Goal: Book appointment/travel/reservation

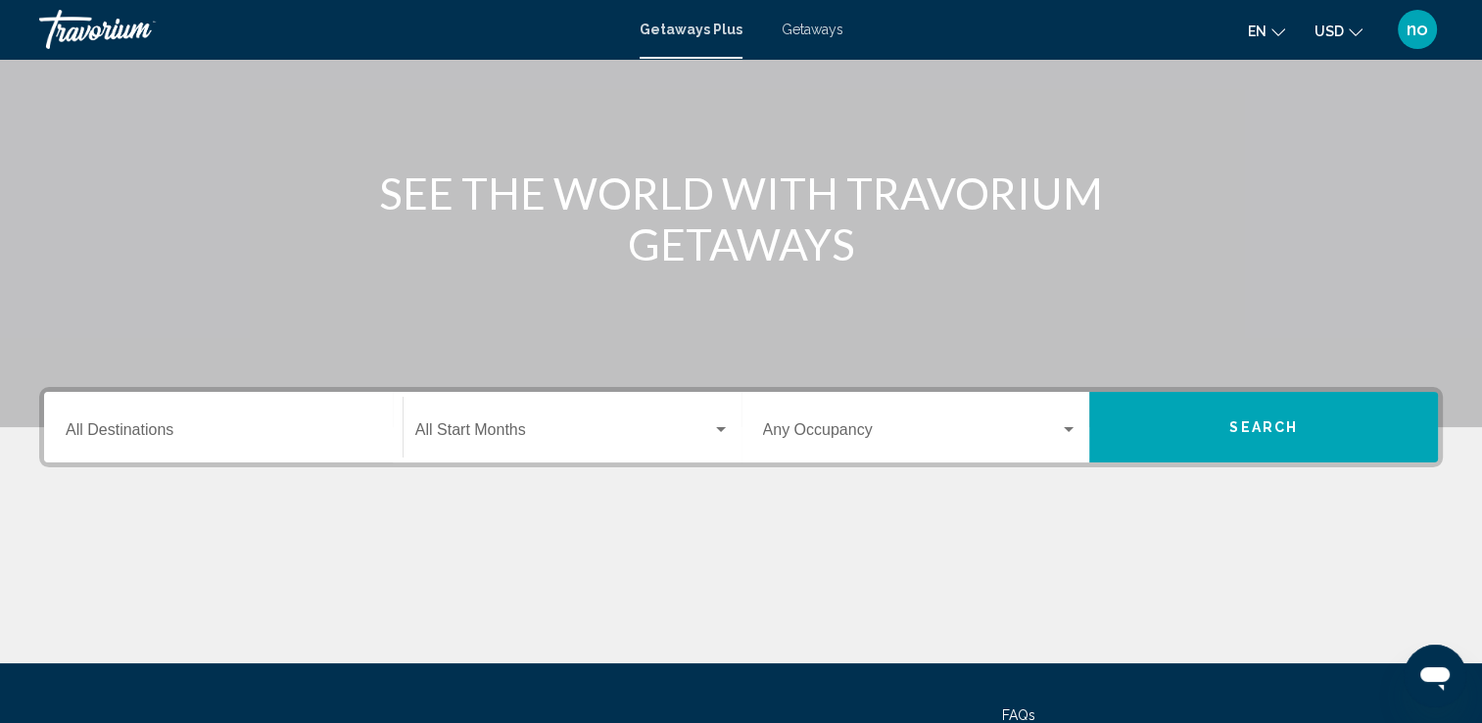
scroll to position [196, 0]
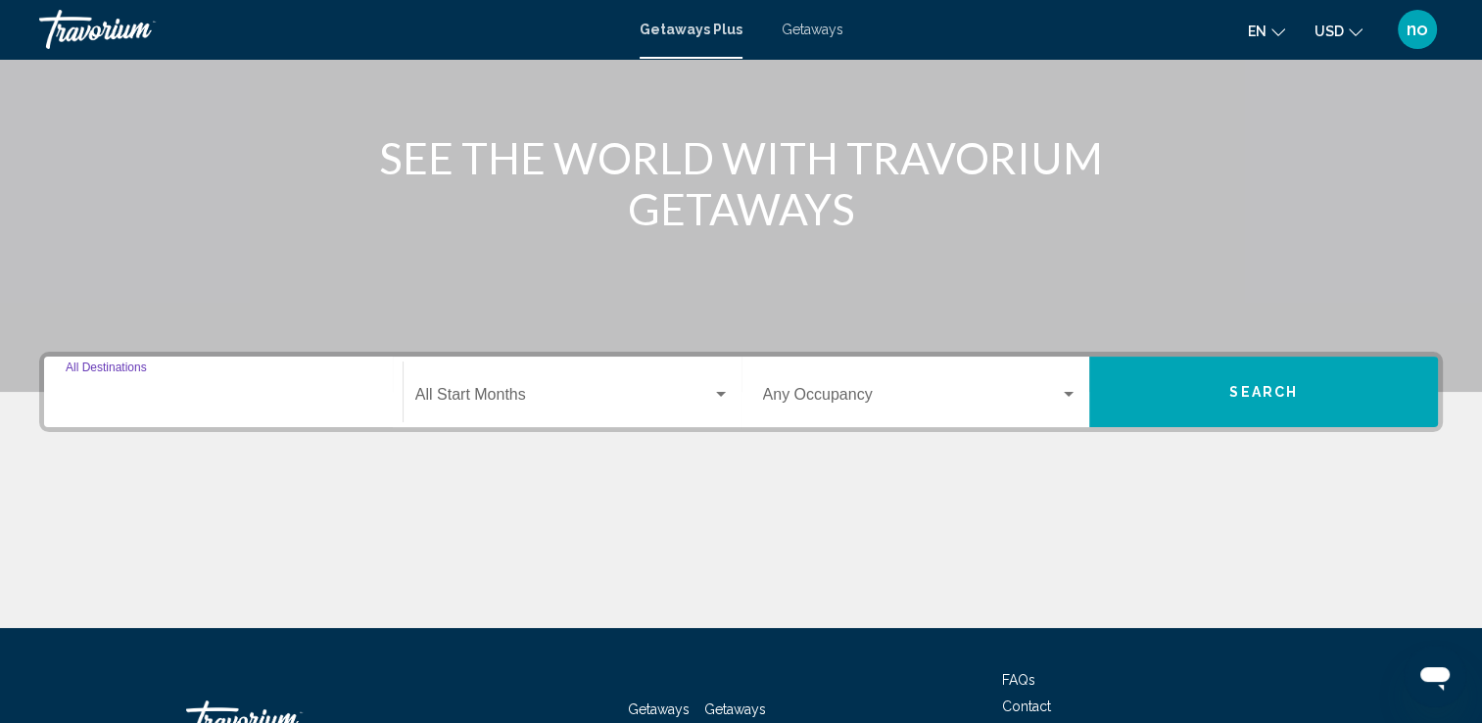
click at [372, 399] on input "Destination All Destinations" at bounding box center [223, 399] width 315 height 18
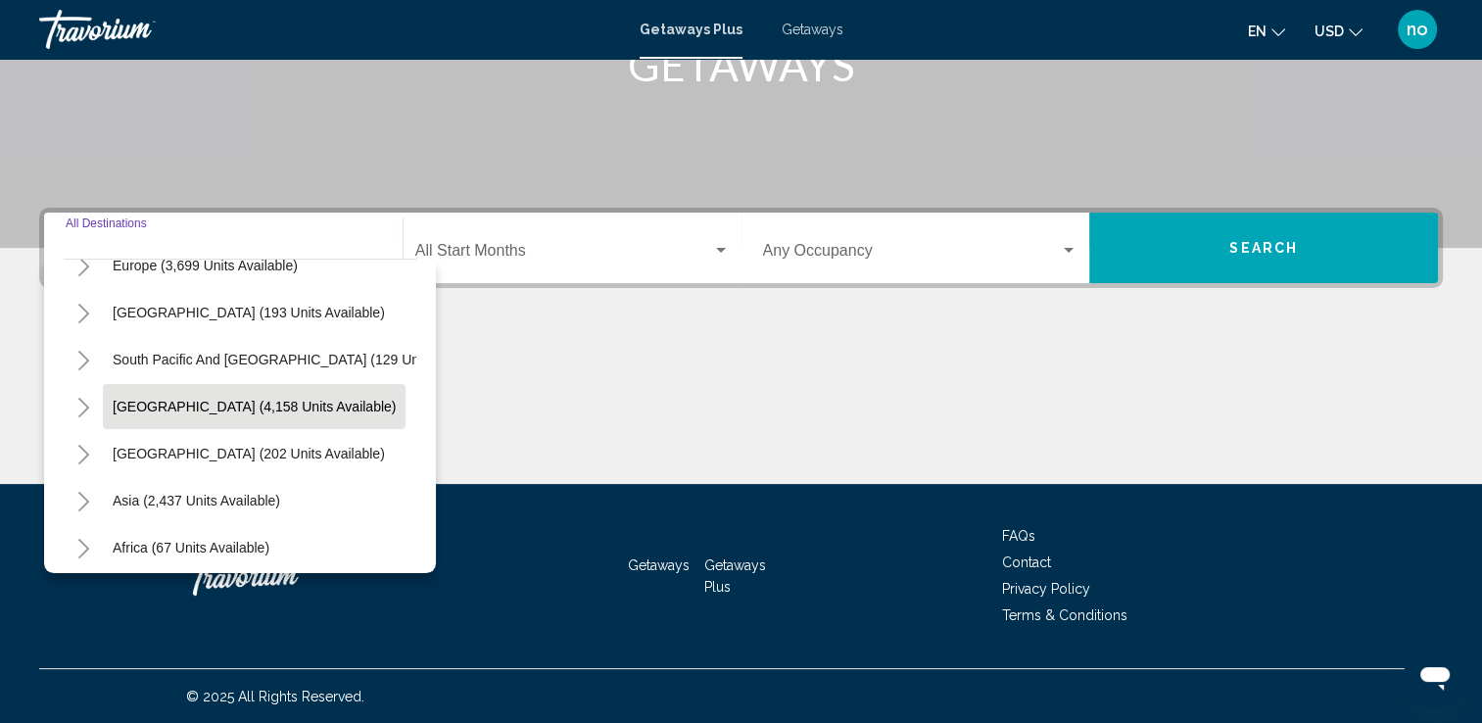
scroll to position [294, 0]
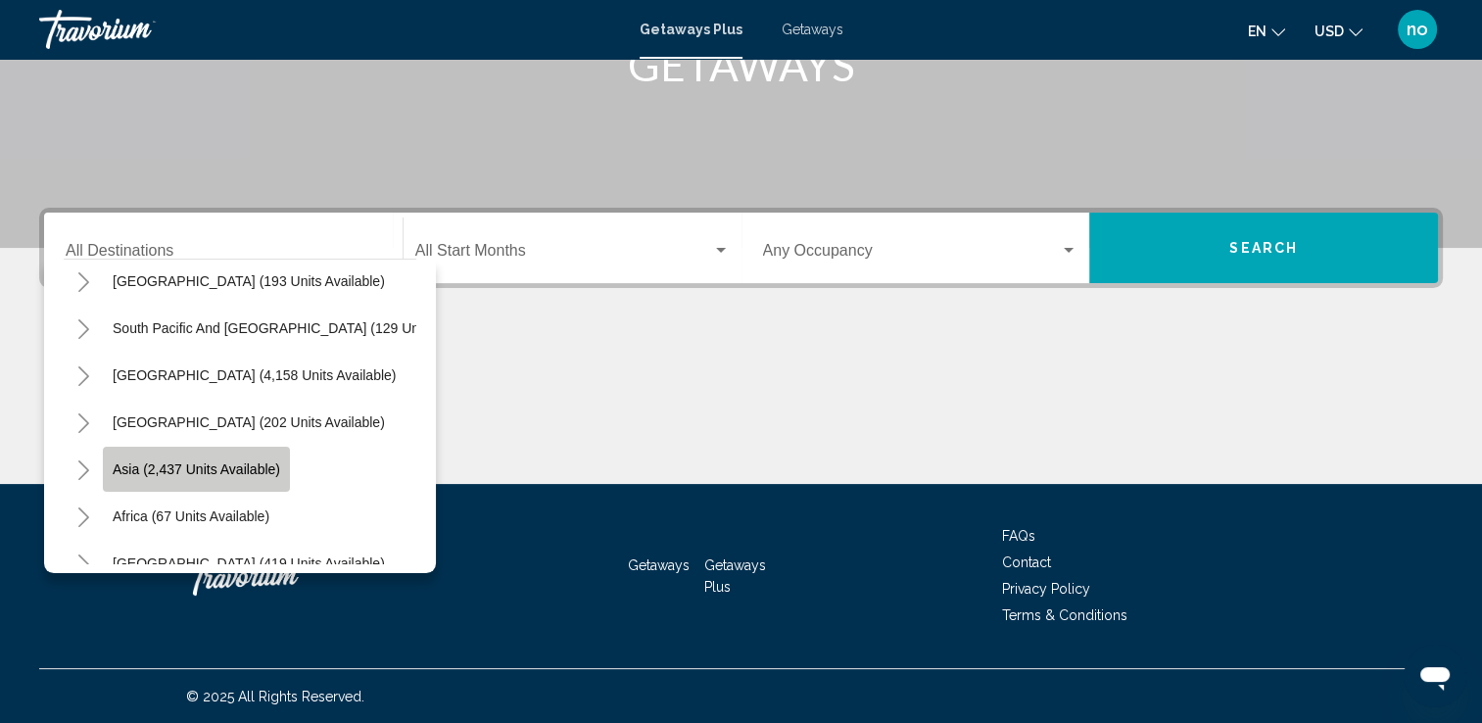
click at [282, 477] on button "Asia (2,437 units available)" at bounding box center [196, 469] width 187 height 45
type input "**********"
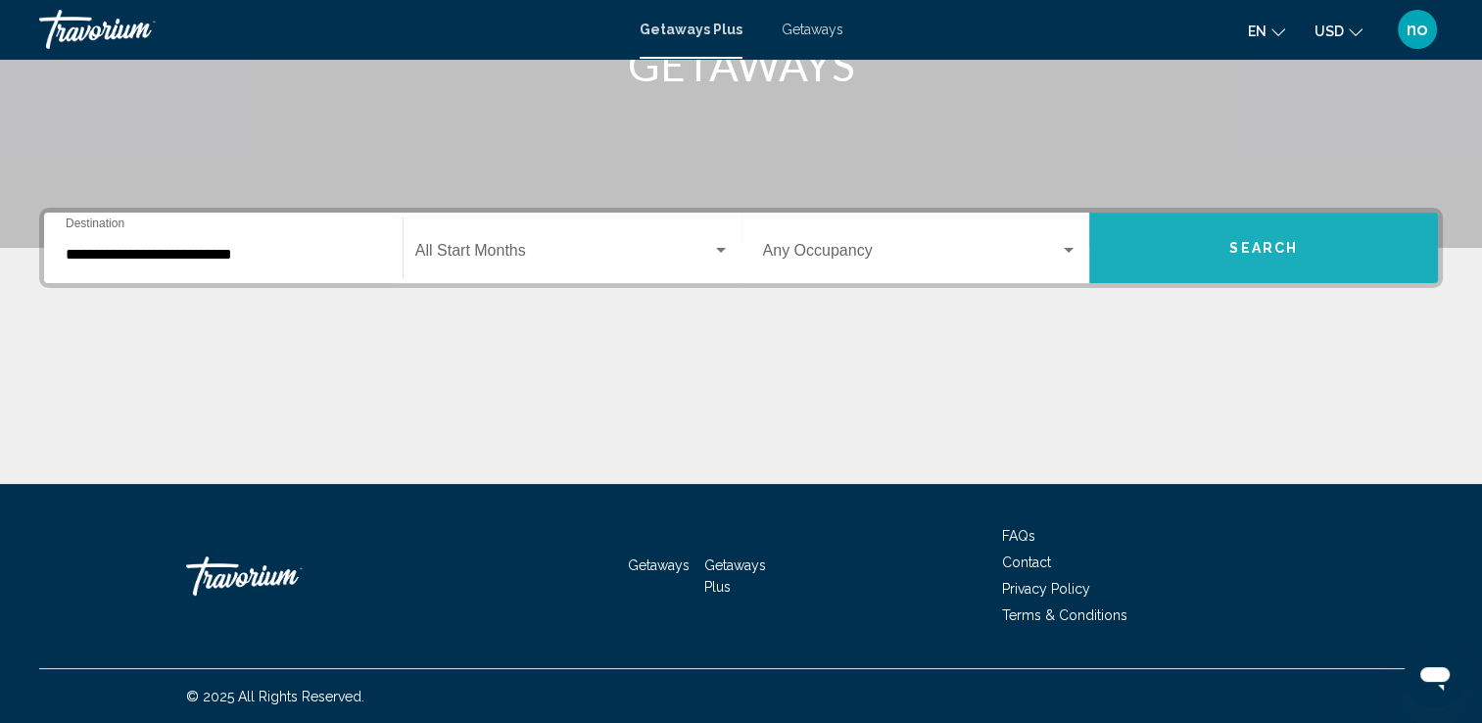
click at [1273, 250] on span "Search" at bounding box center [1263, 249] width 69 height 16
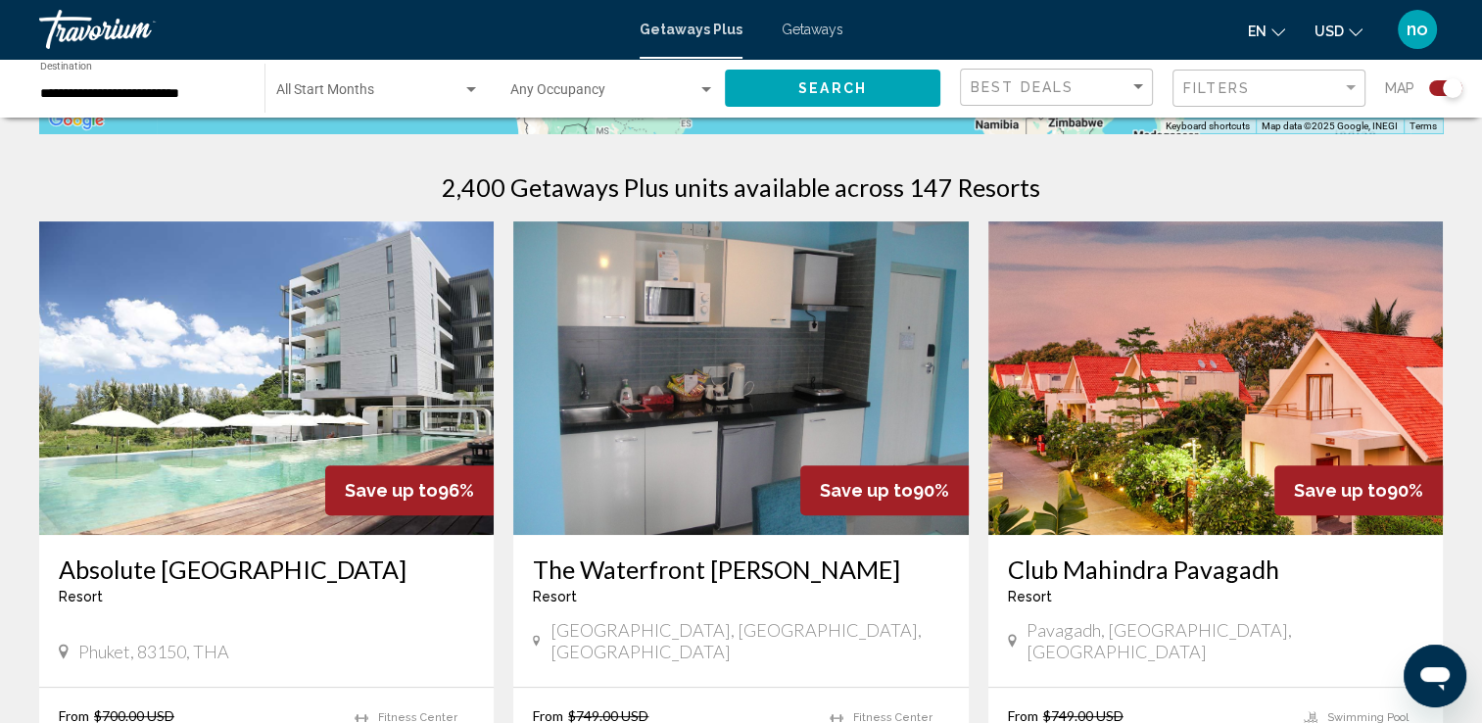
scroll to position [588, 0]
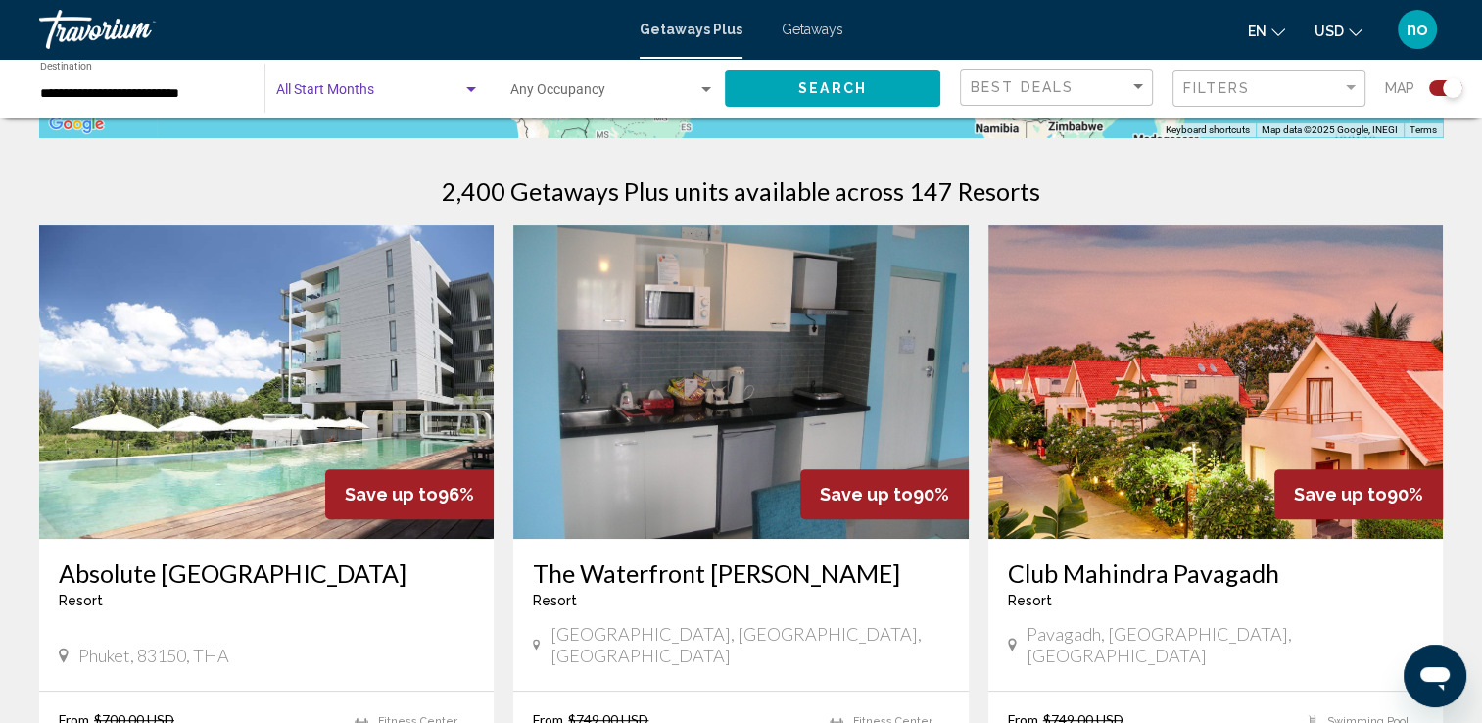
click at [459, 94] on span "Search widget" at bounding box center [369, 94] width 186 height 16
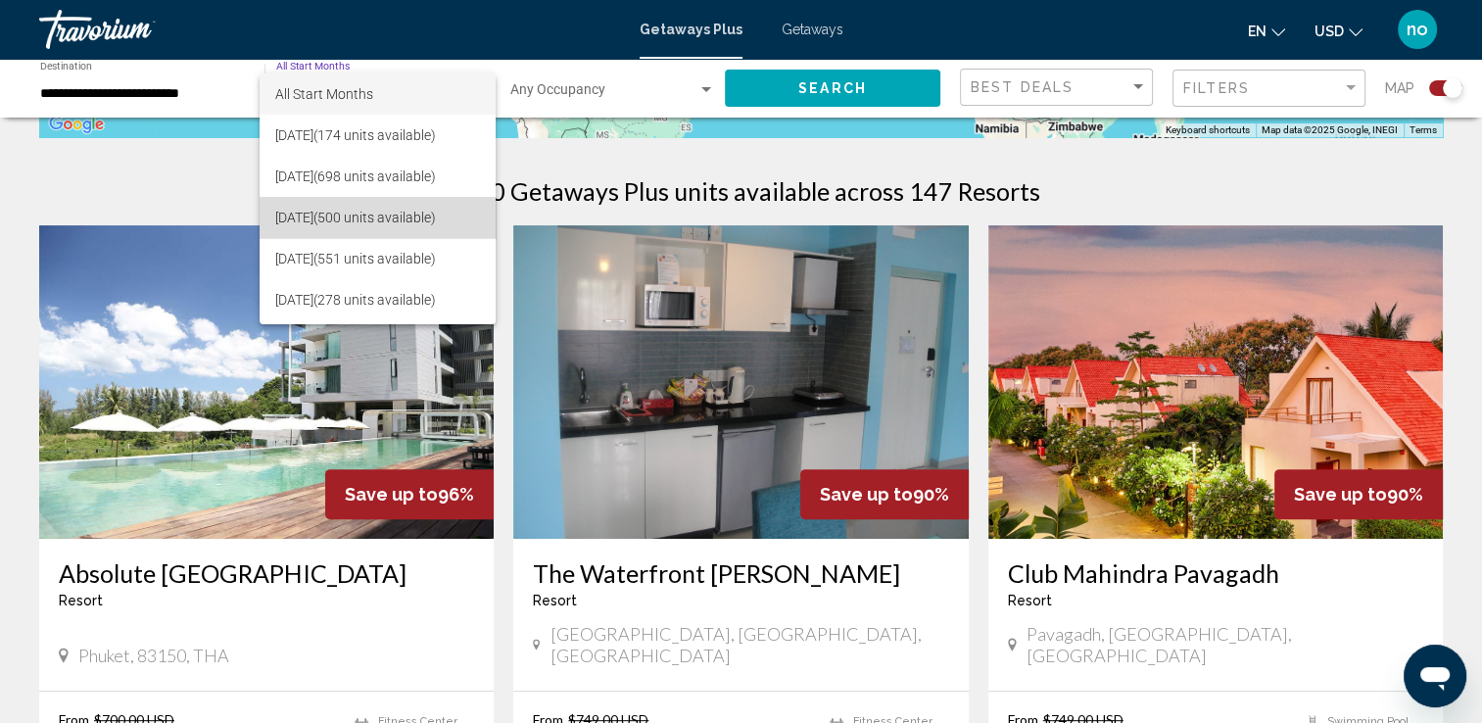
click at [375, 204] on span "October 2025 (500 units available)" at bounding box center [377, 217] width 204 height 41
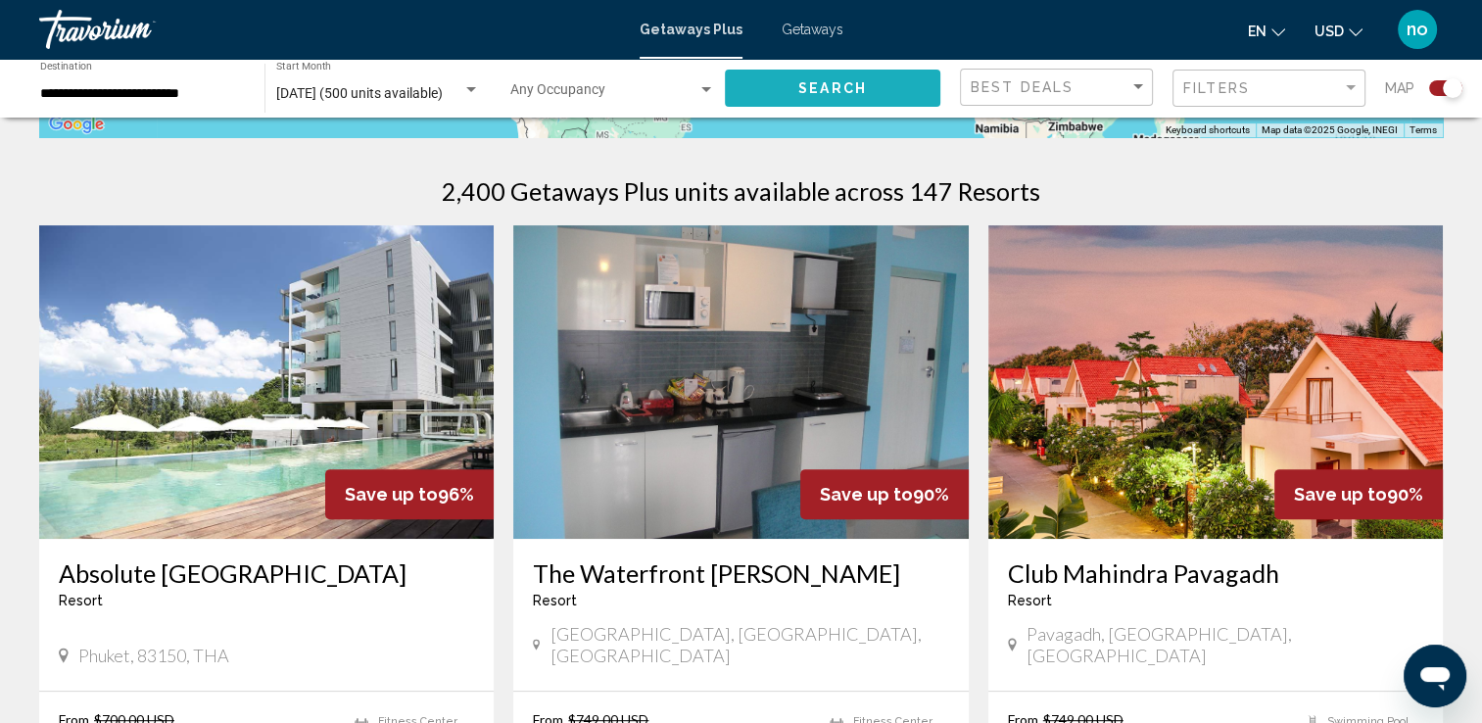
click at [768, 88] on button "Search" at bounding box center [832, 88] width 215 height 36
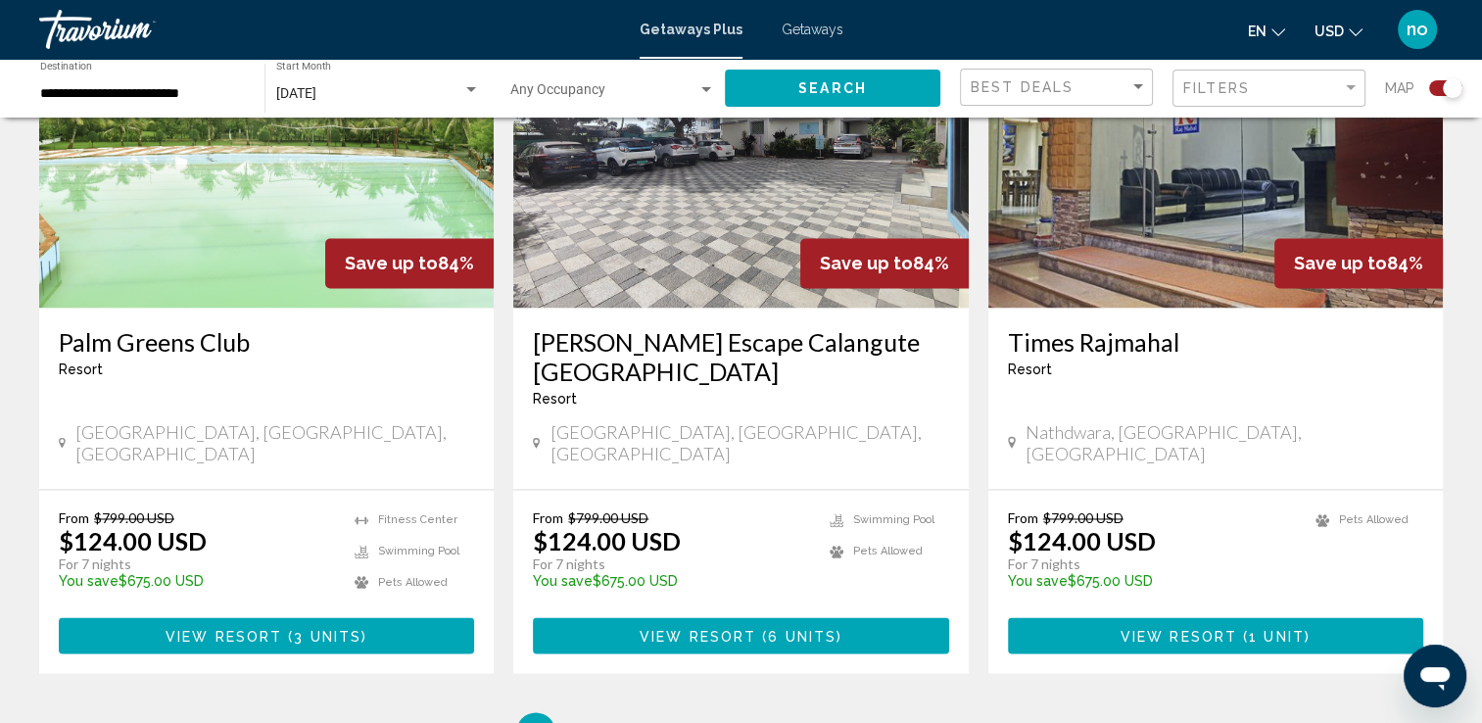
scroll to position [2938, 0]
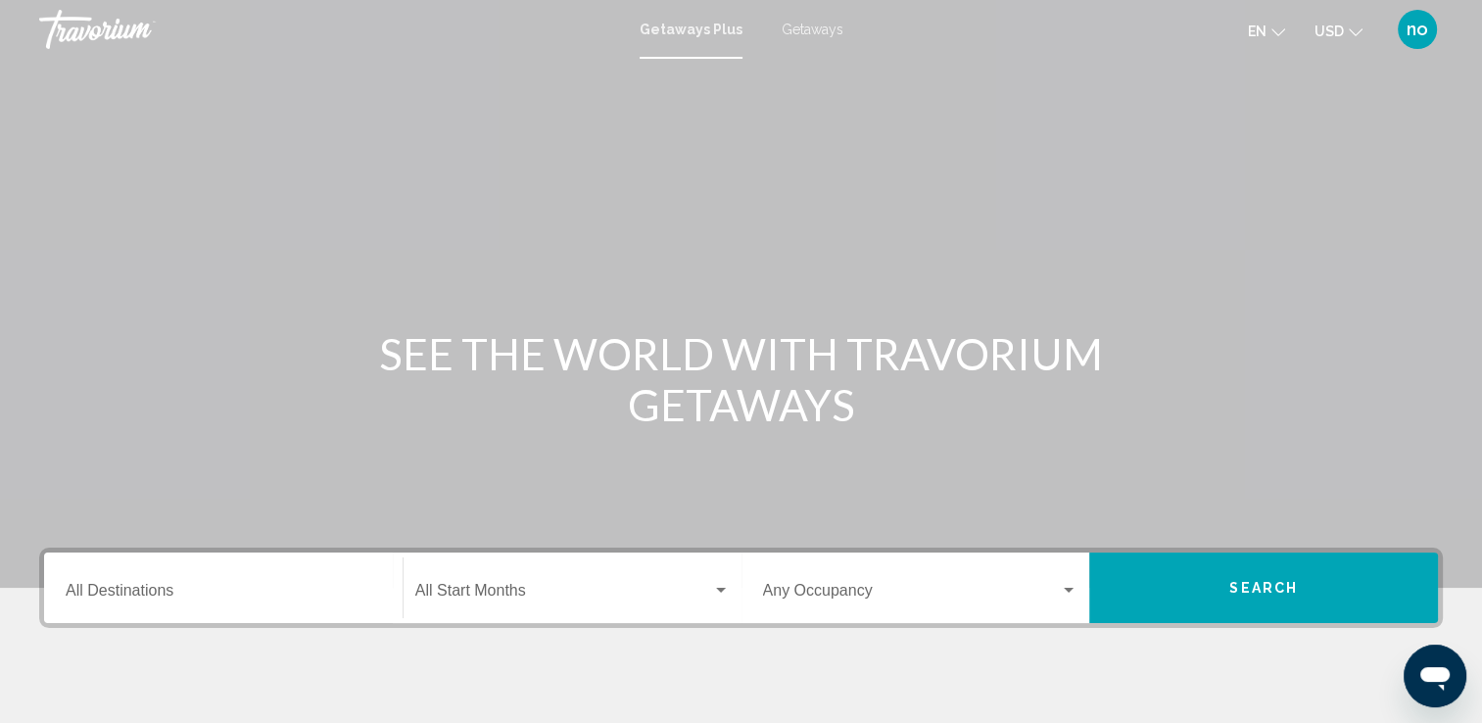
click at [816, 24] on span "Getaways" at bounding box center [812, 30] width 62 height 16
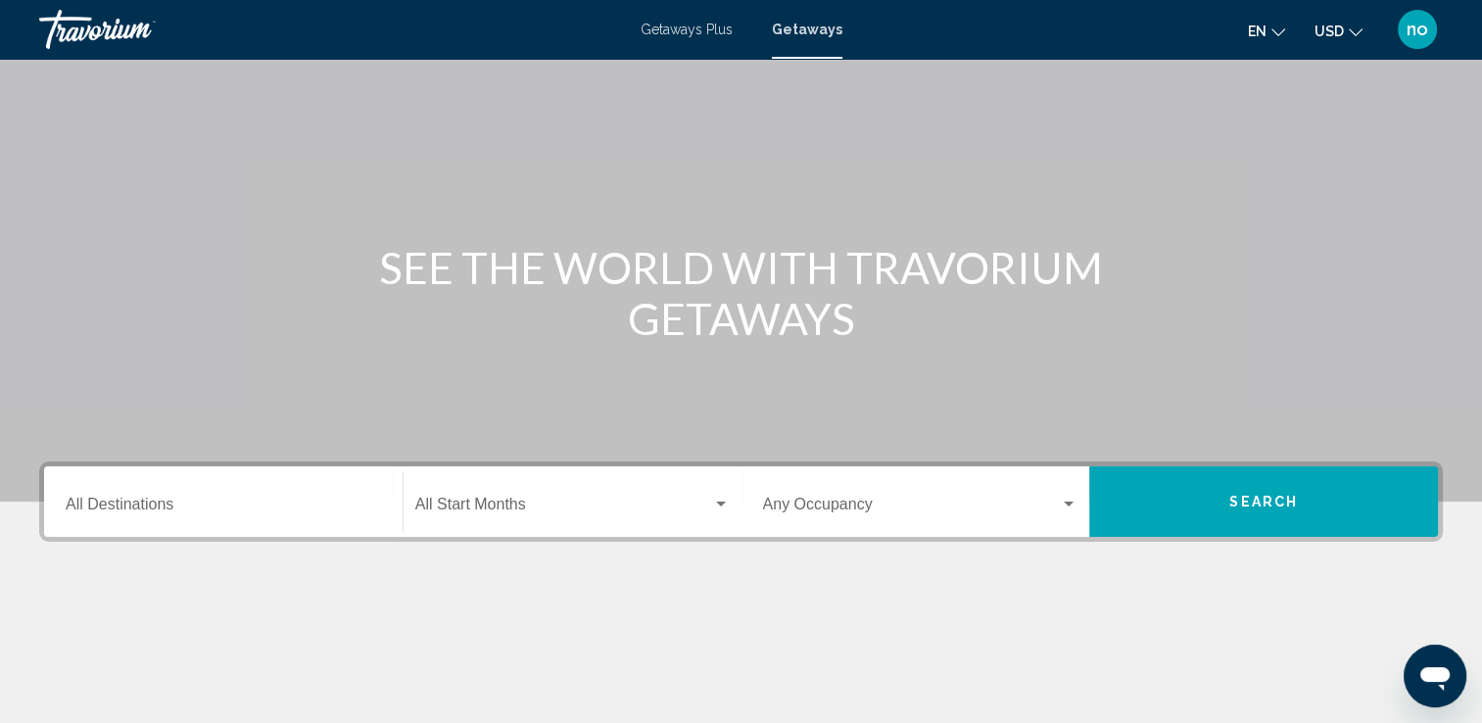
scroll to position [196, 0]
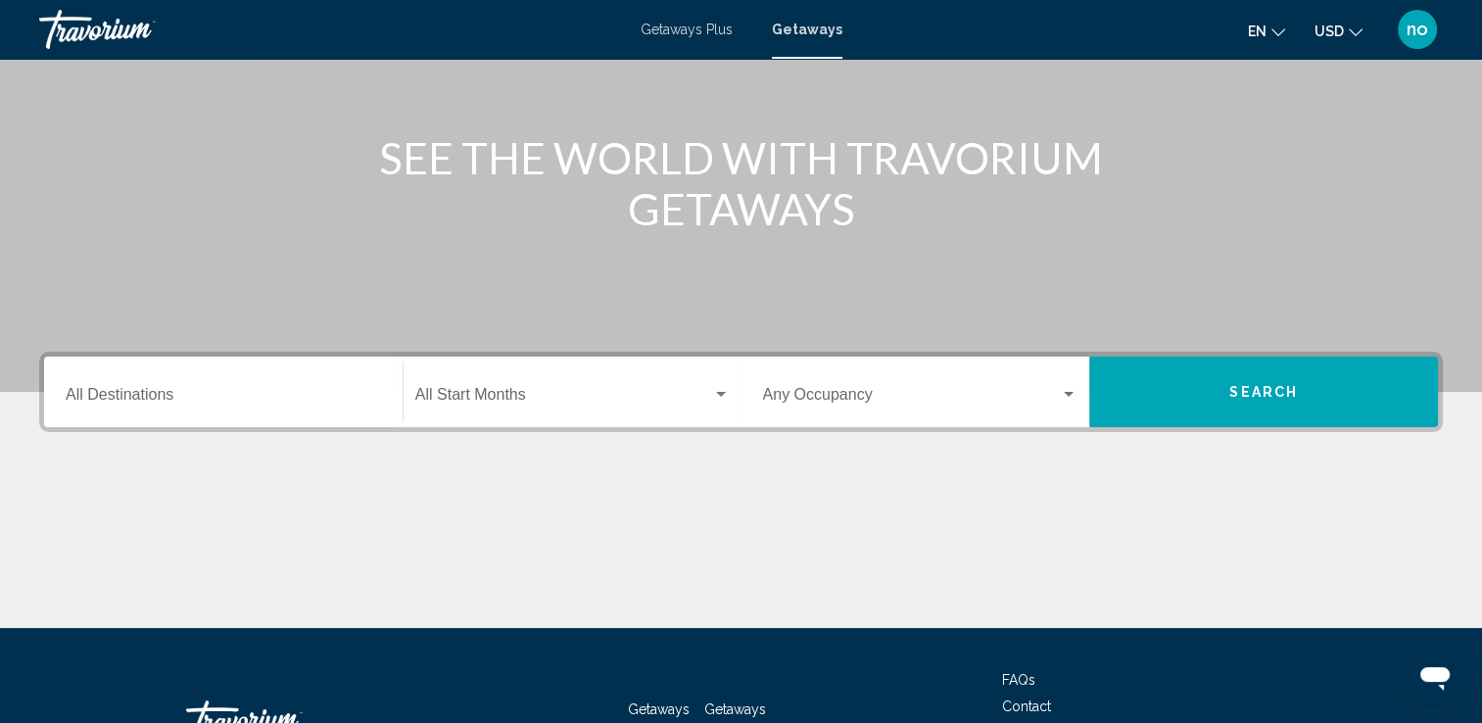
click at [299, 382] on div "Destination All Destinations" at bounding box center [223, 392] width 315 height 62
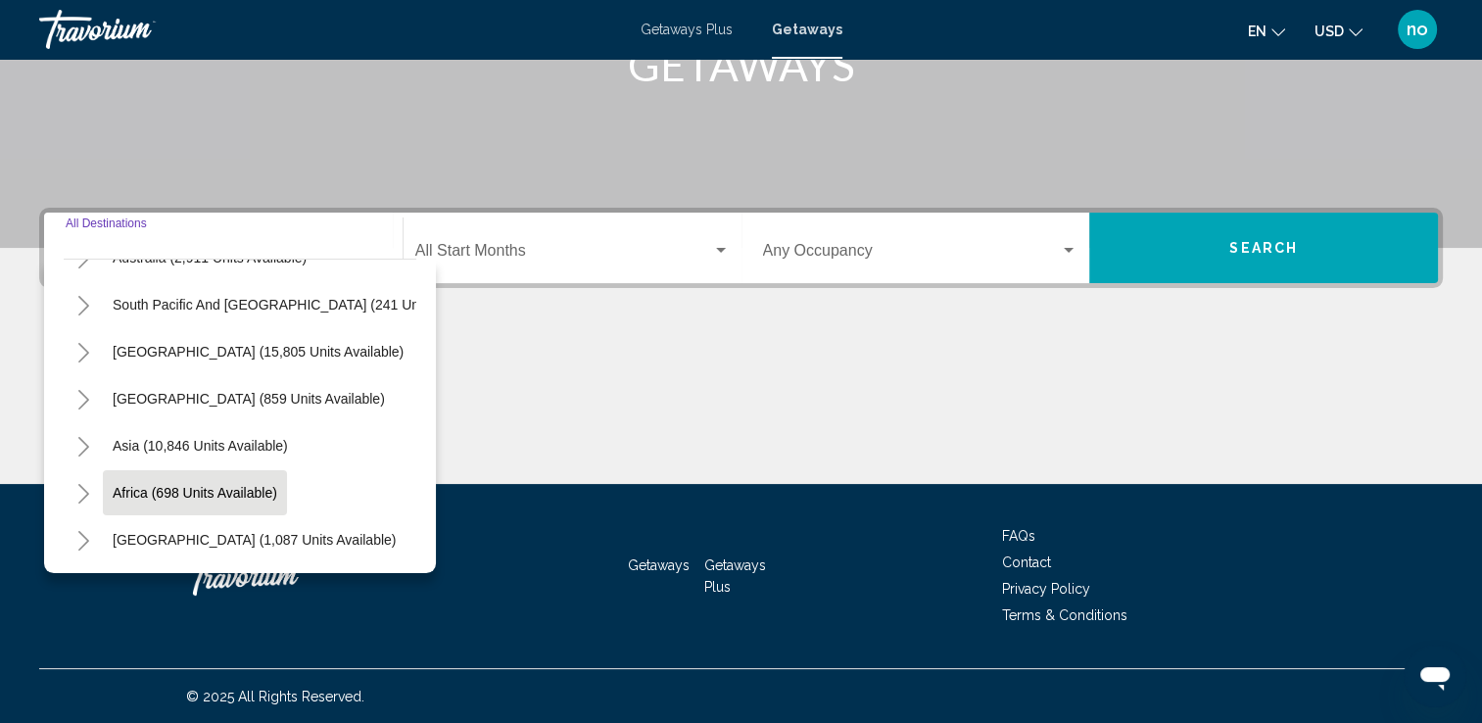
scroll to position [332, 0]
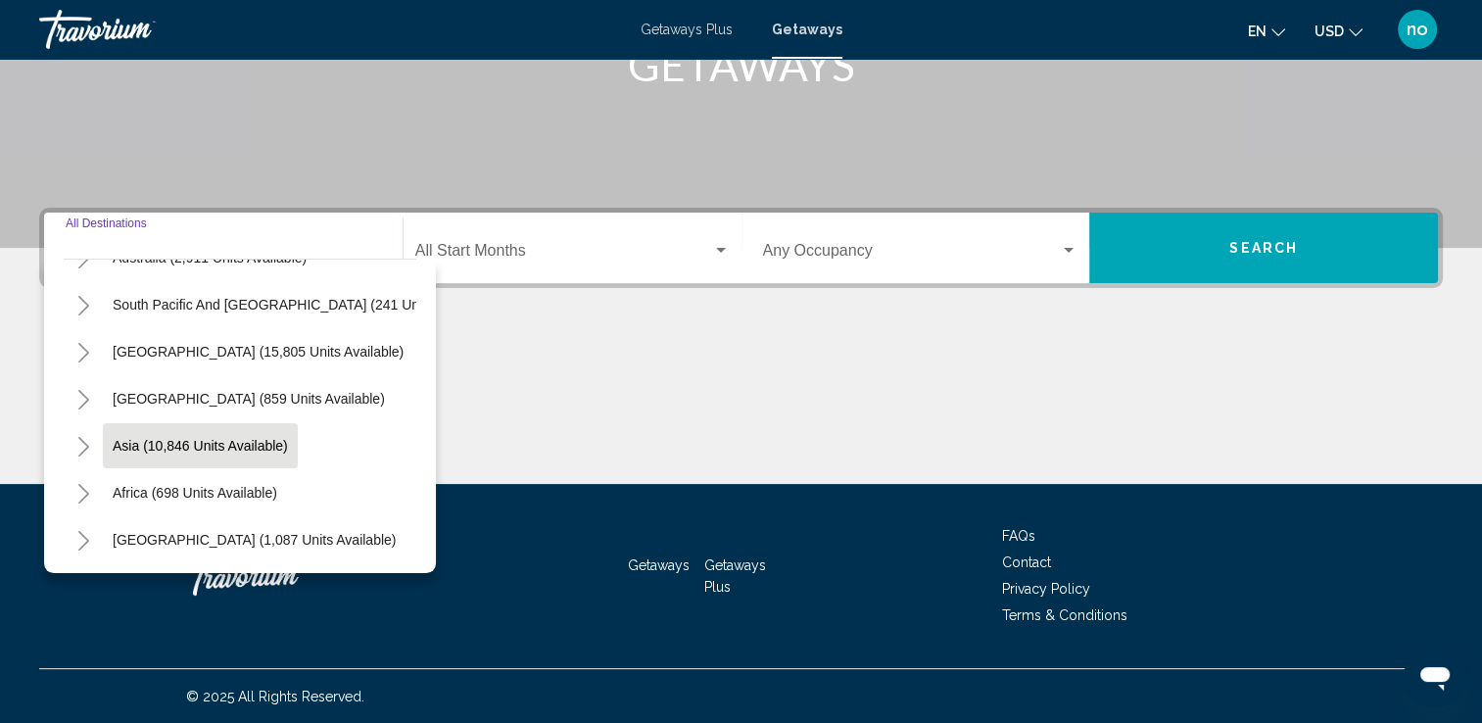
click at [235, 438] on span "Asia (10,846 units available)" at bounding box center [200, 446] width 175 height 16
type input "**********"
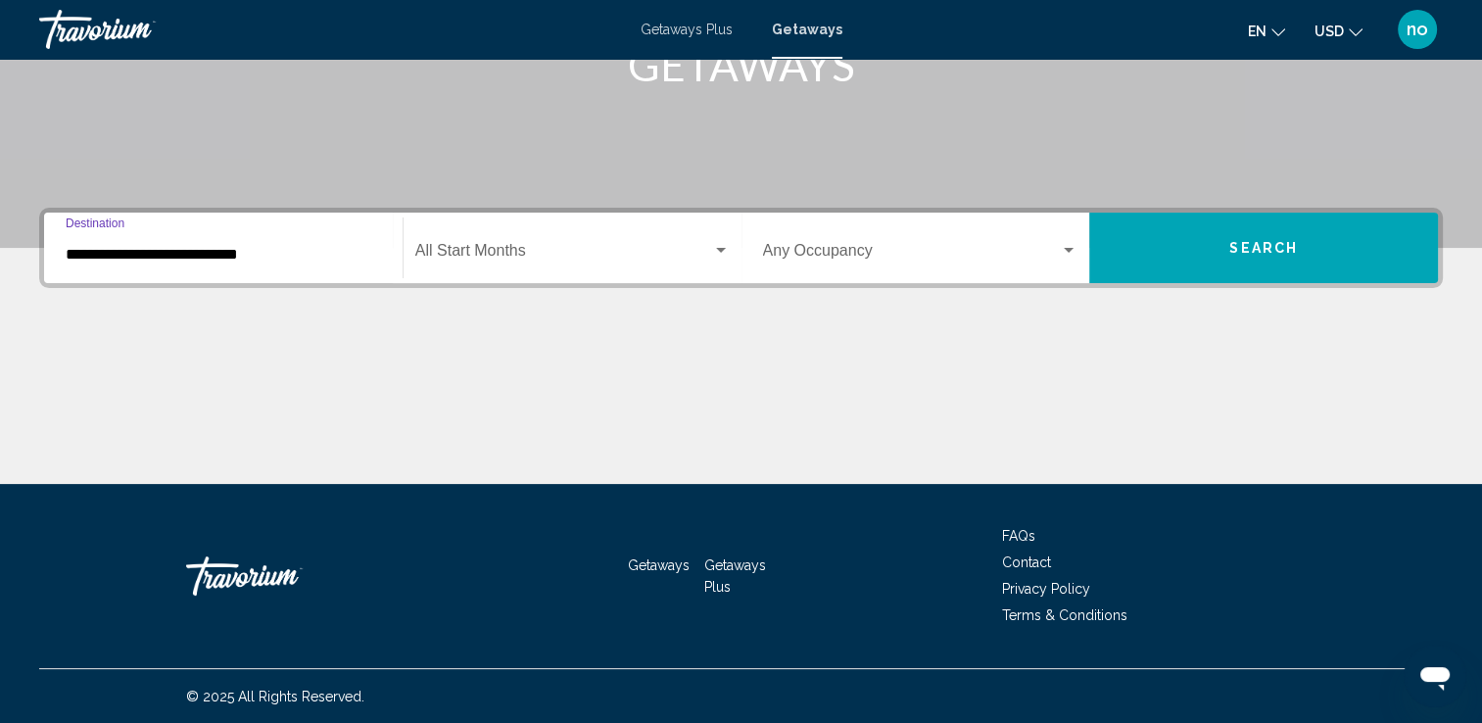
click at [1330, 246] on button "Search" at bounding box center [1263, 247] width 349 height 71
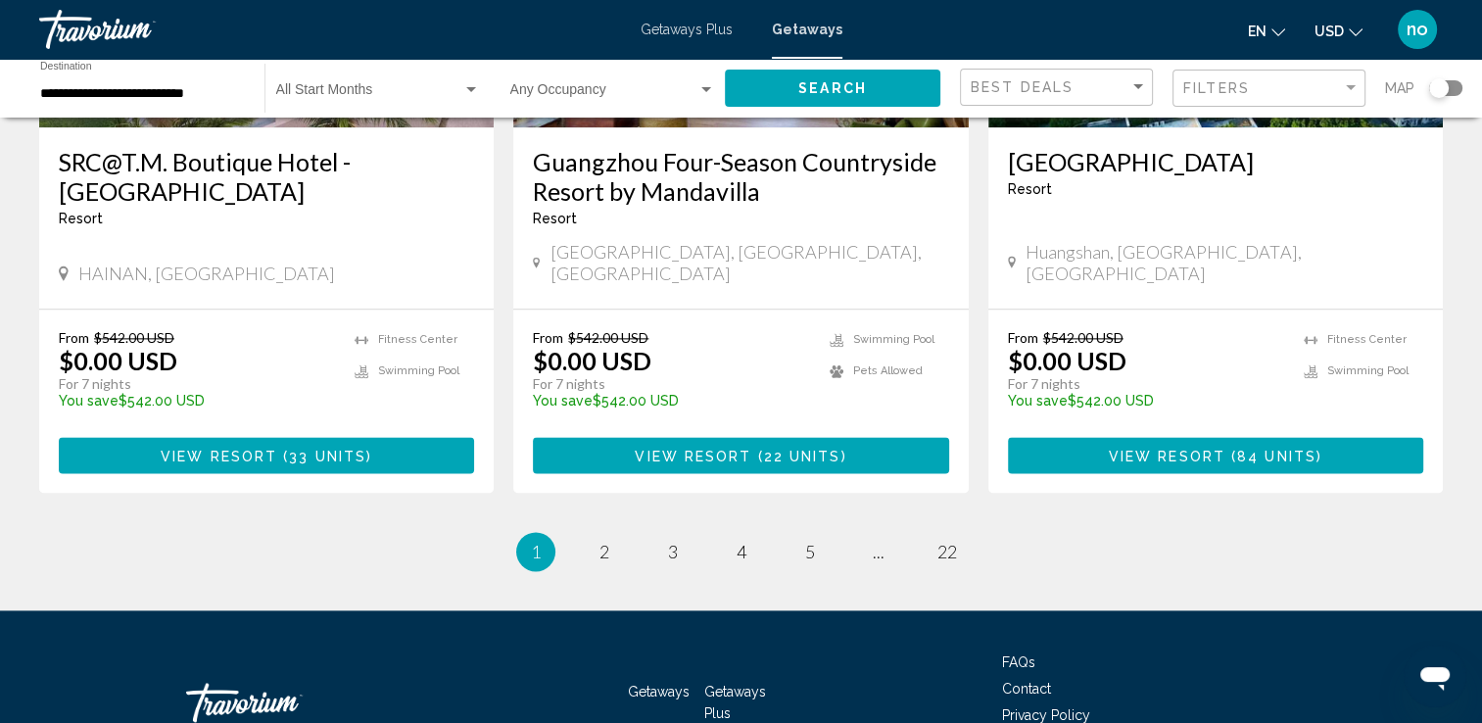
scroll to position [2448, 0]
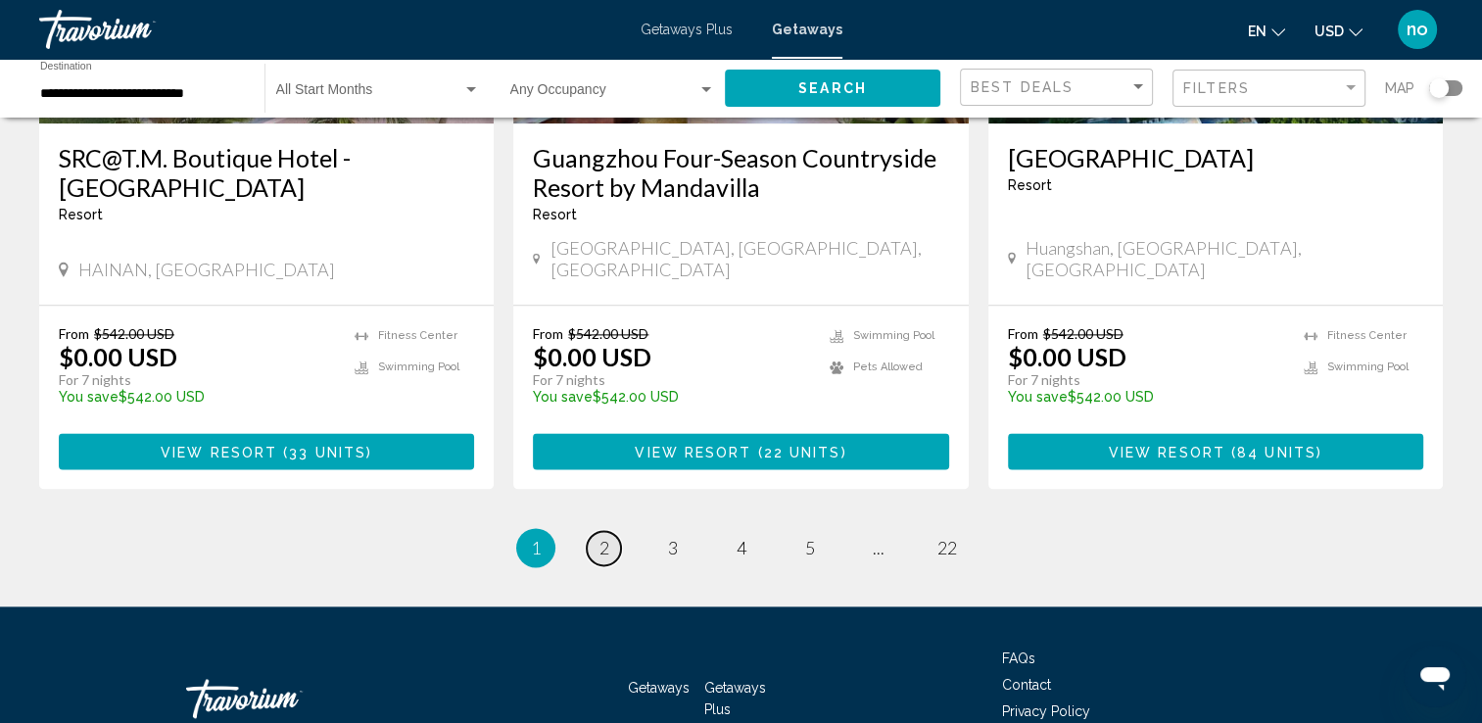
click at [612, 531] on link "page 2" at bounding box center [604, 548] width 34 height 34
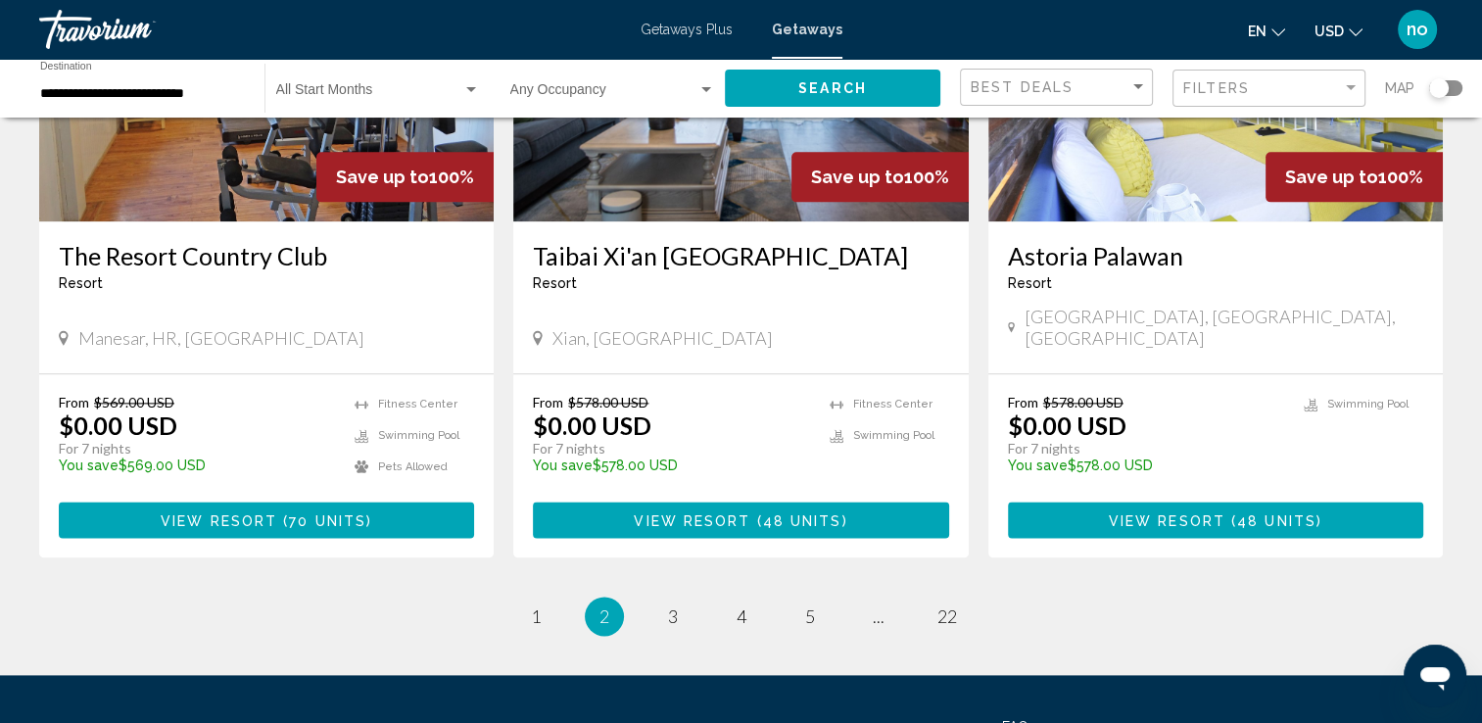
scroll to position [2448, 0]
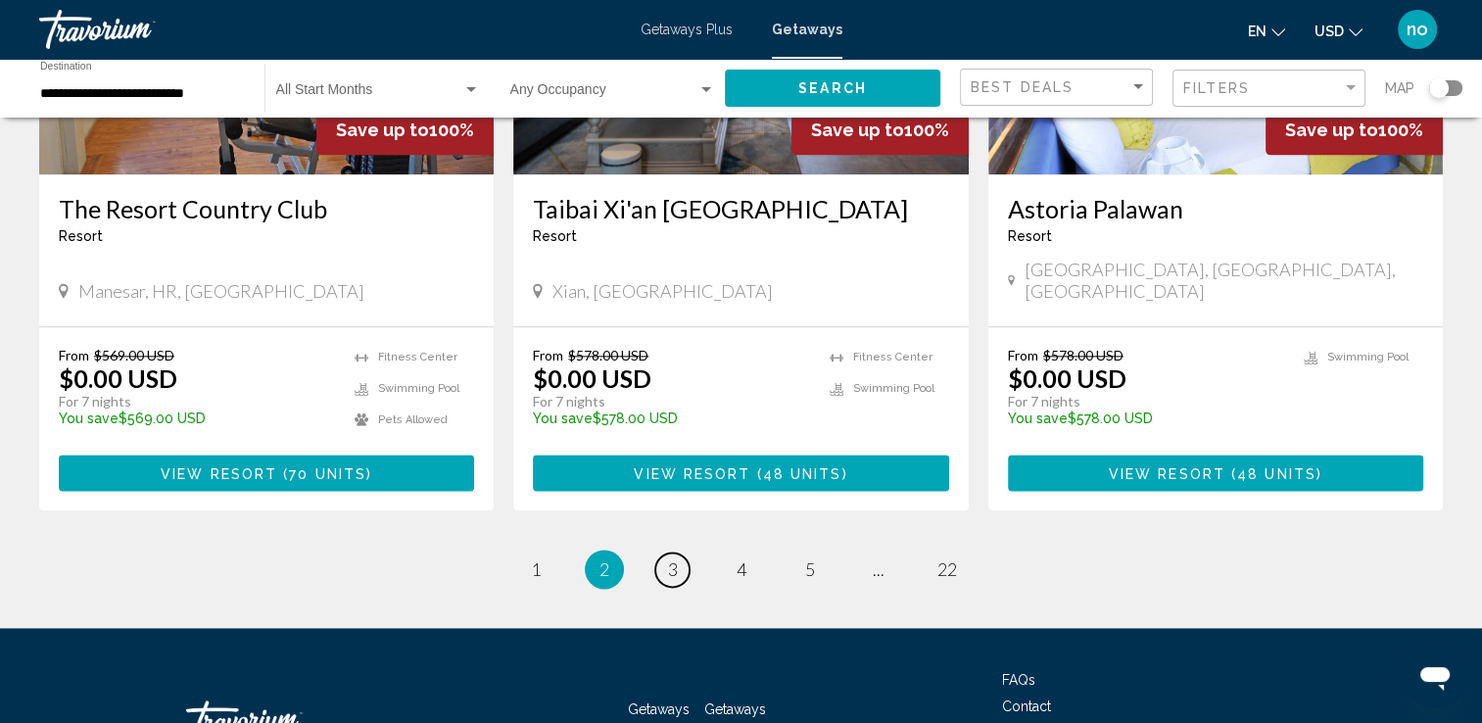
click at [680, 552] on link "page 3" at bounding box center [672, 569] width 34 height 34
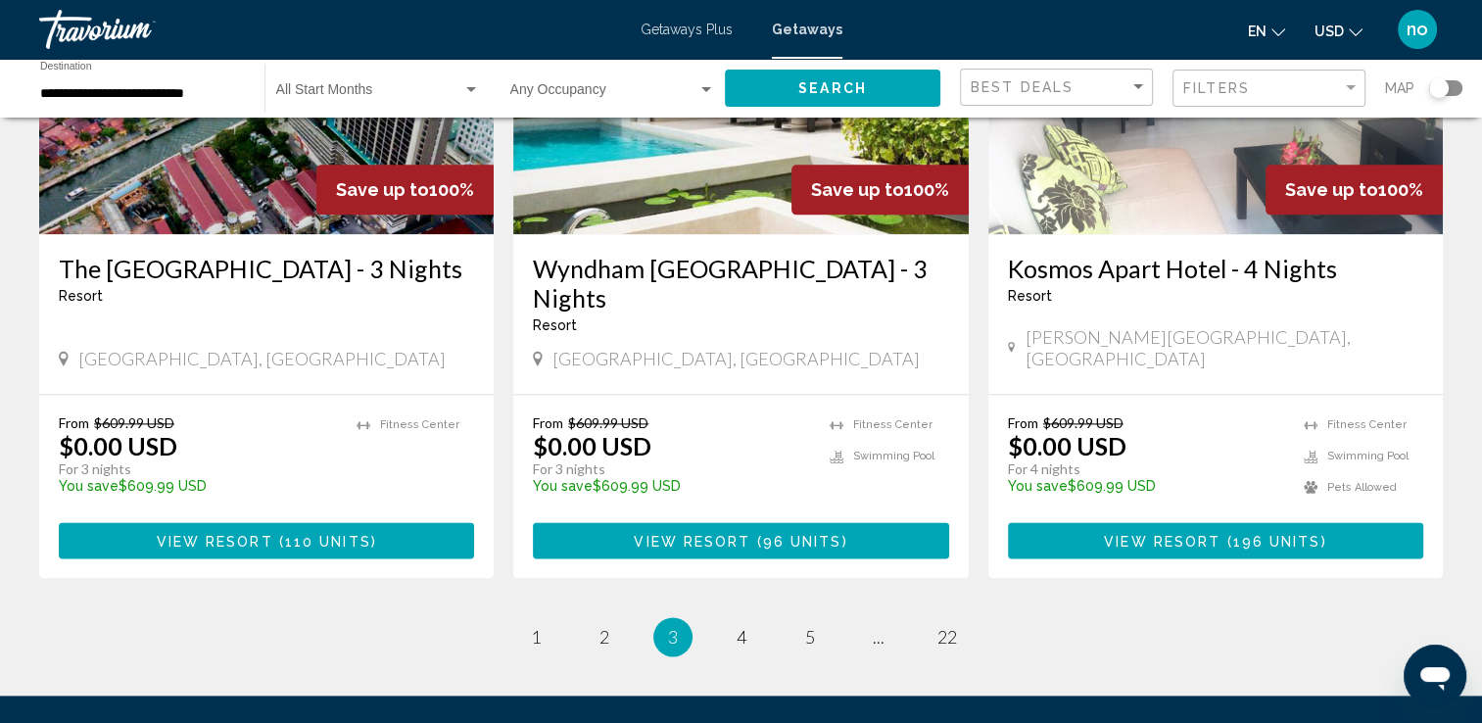
scroll to position [2448, 0]
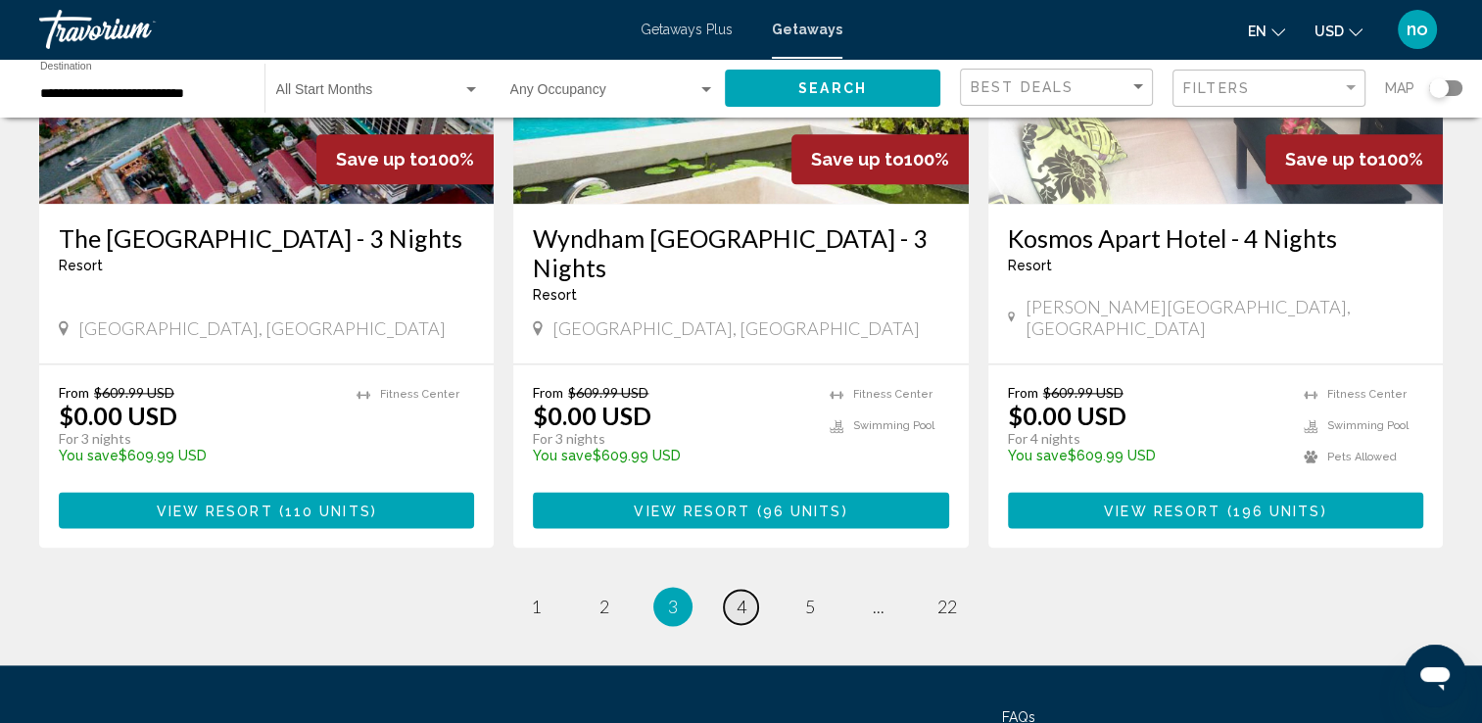
click at [744, 595] on span "4" at bounding box center [741, 606] width 10 height 22
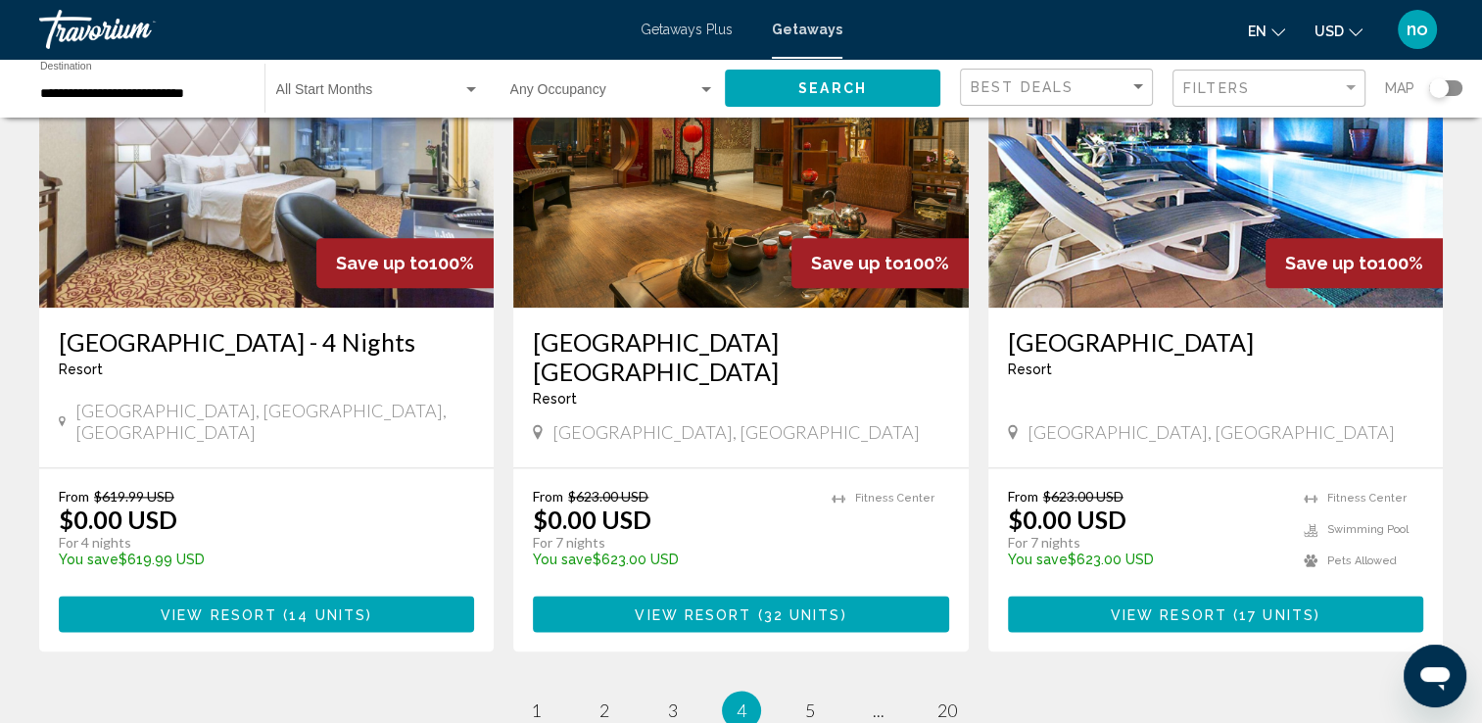
scroll to position [2350, 0]
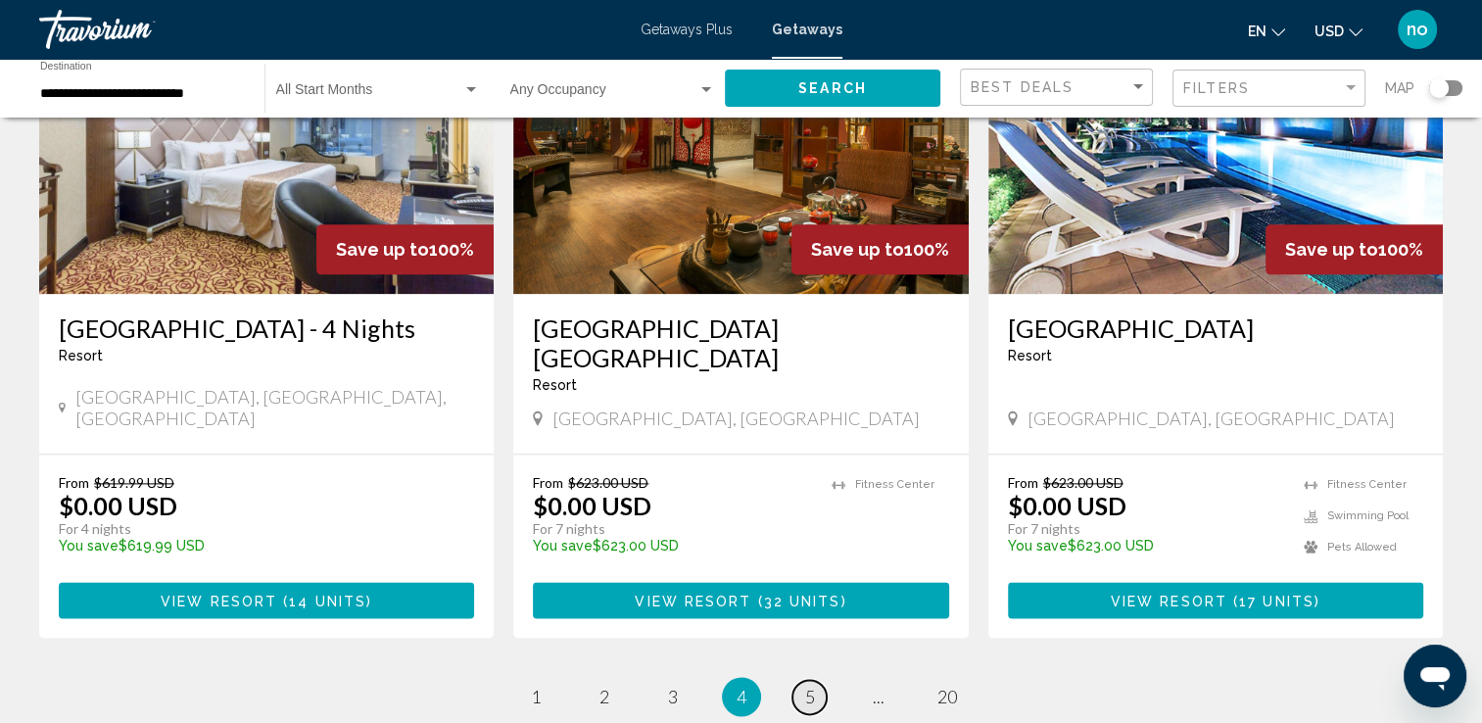
click at [812, 685] on span "5" at bounding box center [810, 696] width 10 height 22
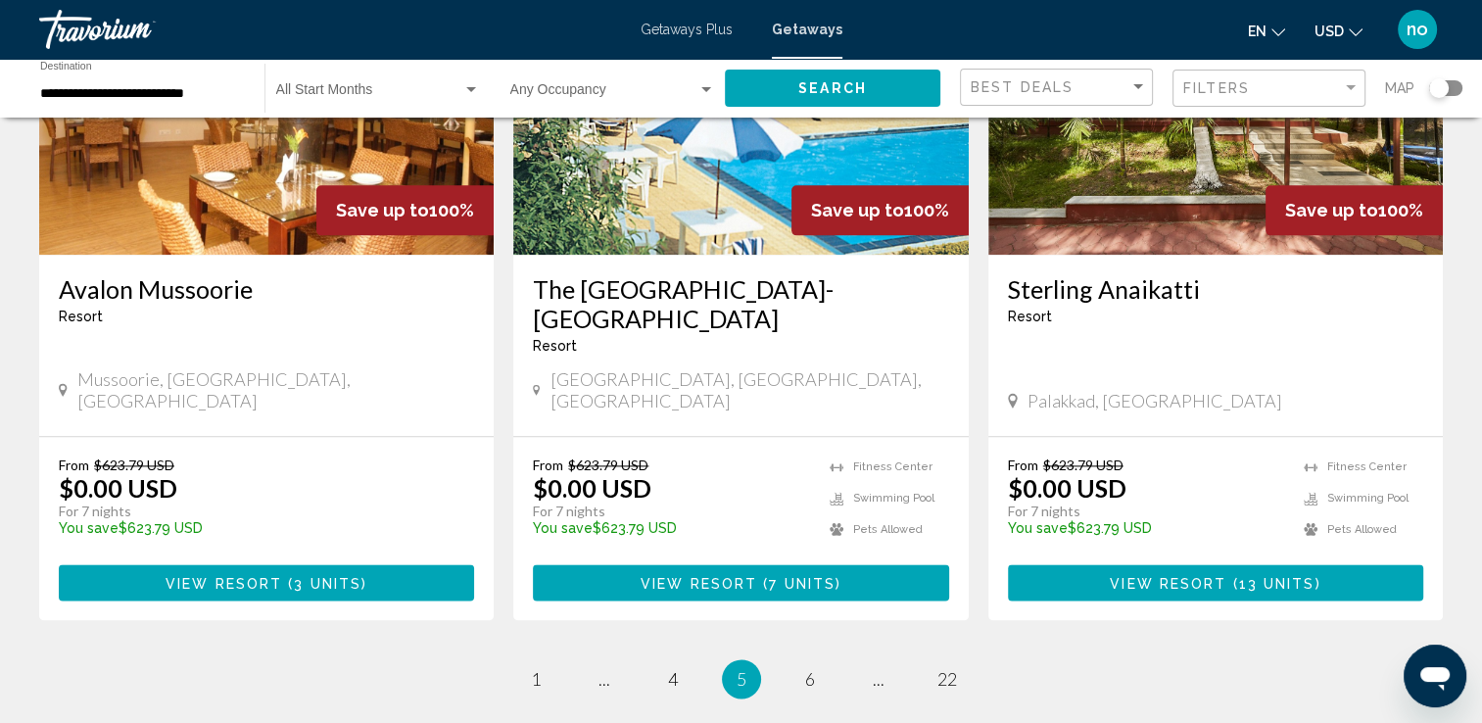
scroll to position [2350, 0]
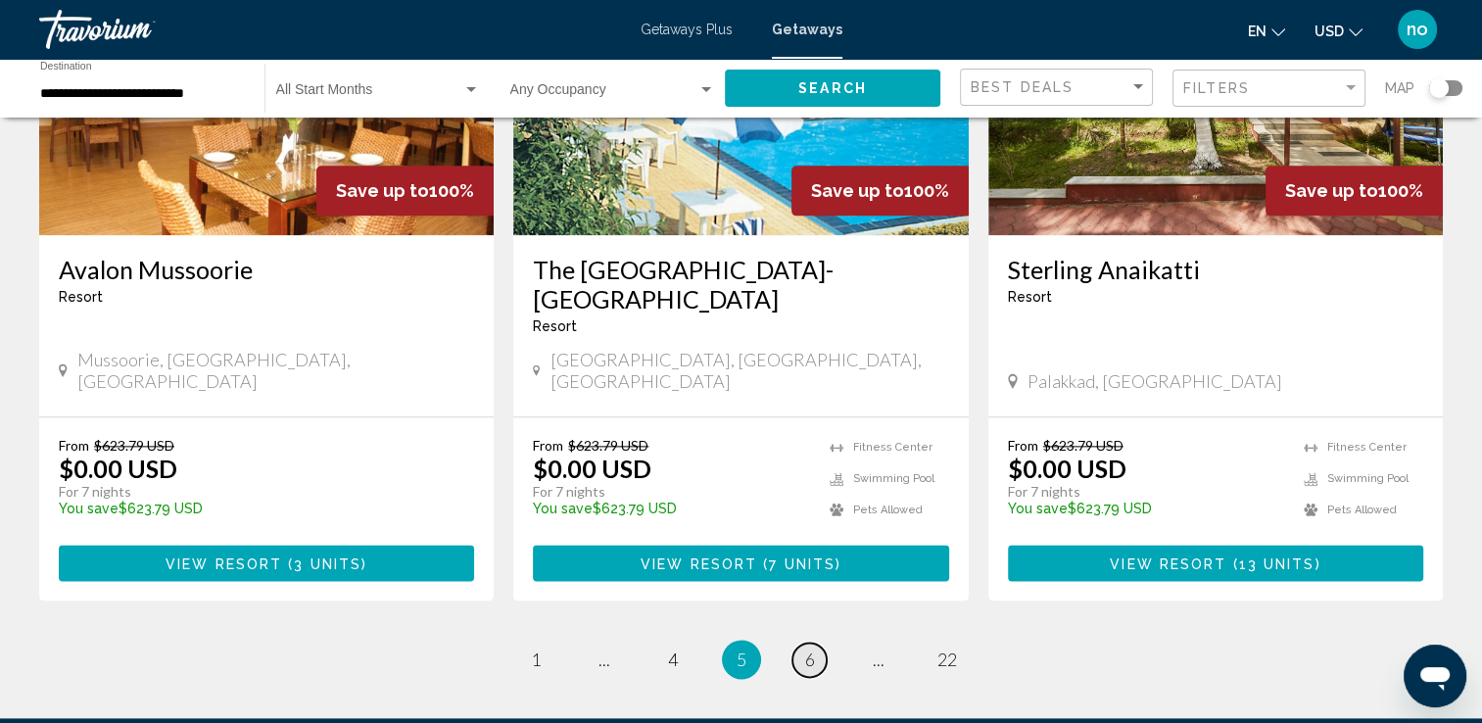
click at [803, 642] on link "page 6" at bounding box center [809, 659] width 34 height 34
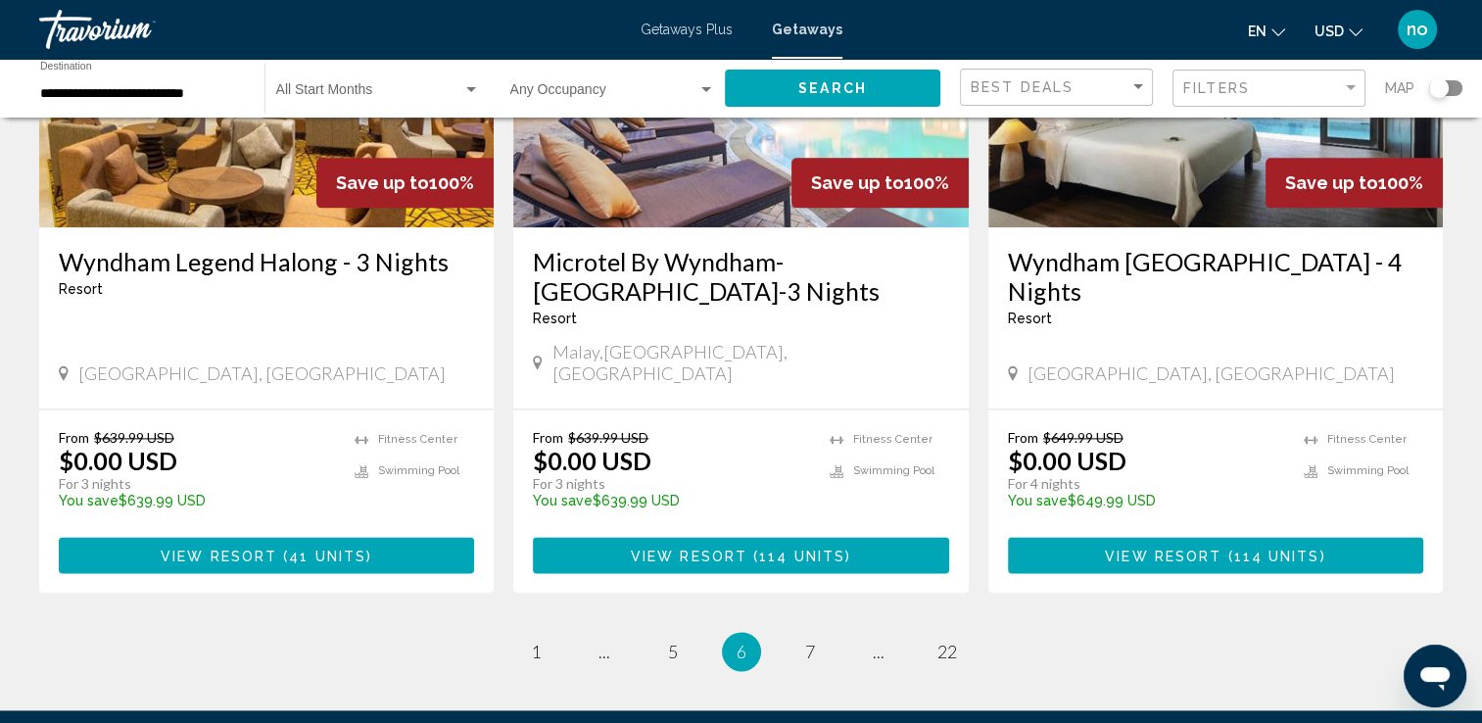
scroll to position [2448, 0]
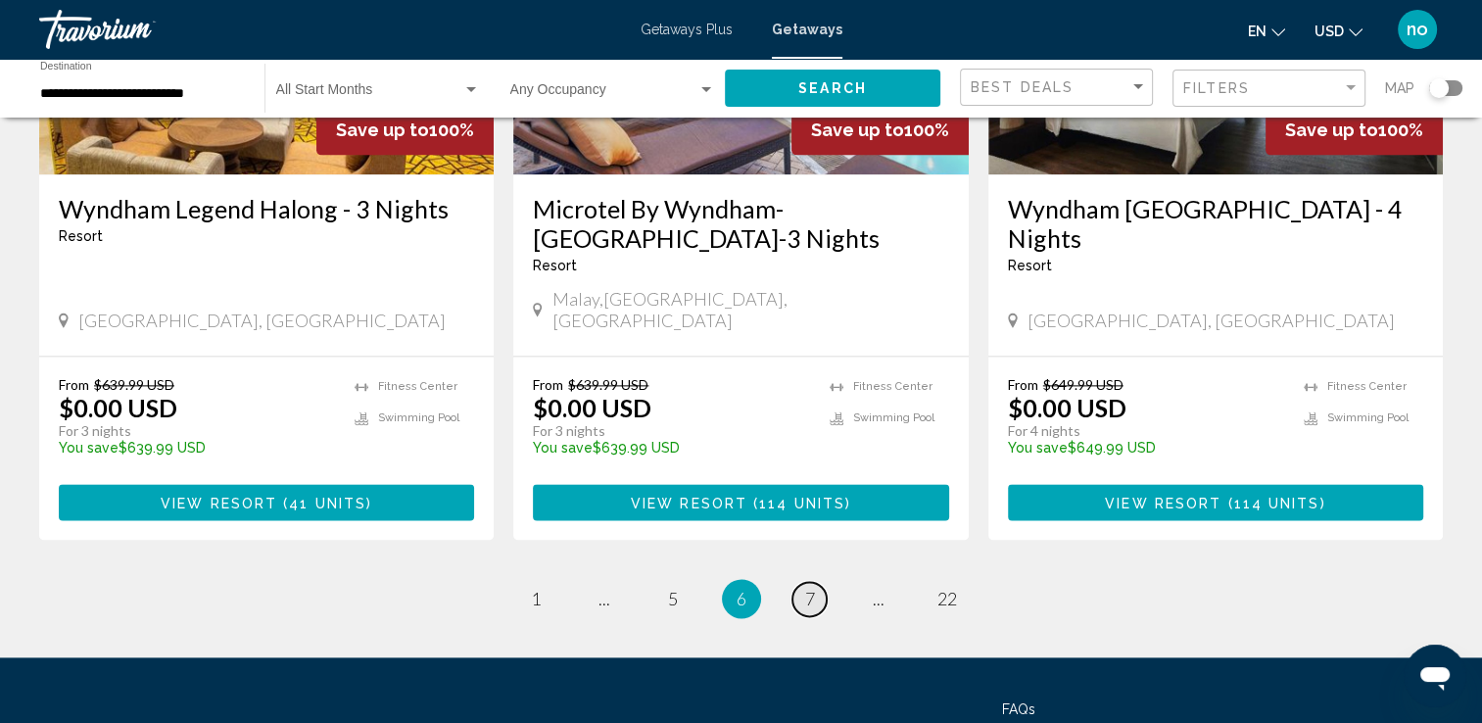
click at [811, 588] on span "7" at bounding box center [810, 599] width 10 height 22
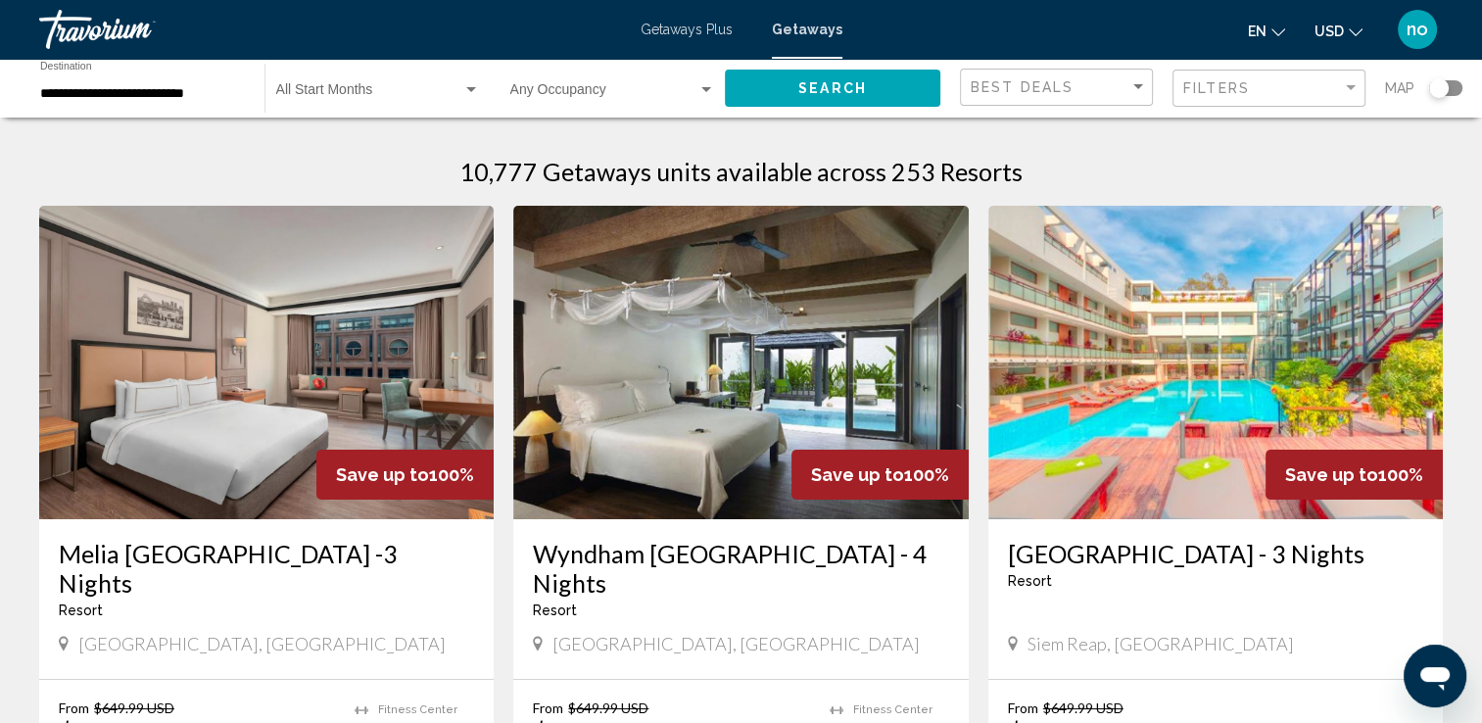
click at [734, 337] on img "Main content" at bounding box center [740, 362] width 454 height 313
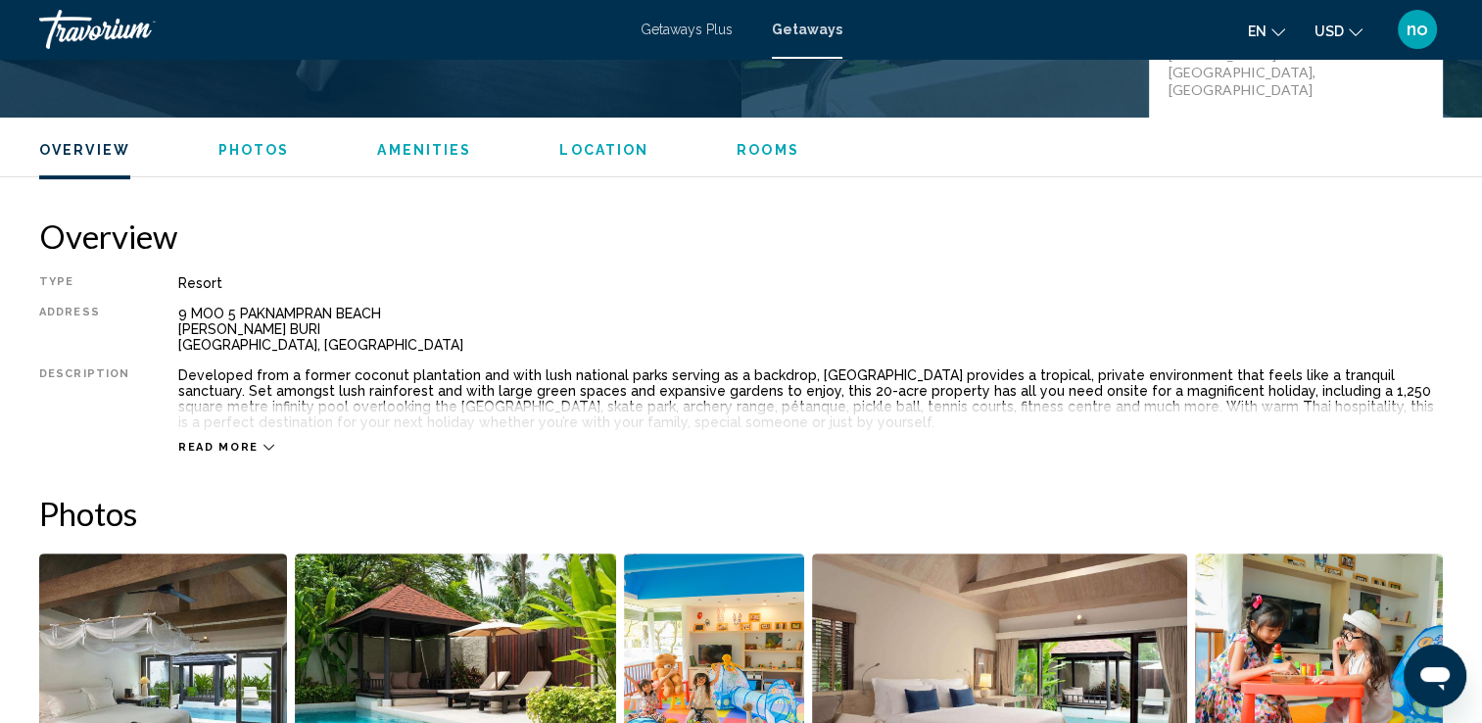
scroll to position [588, 0]
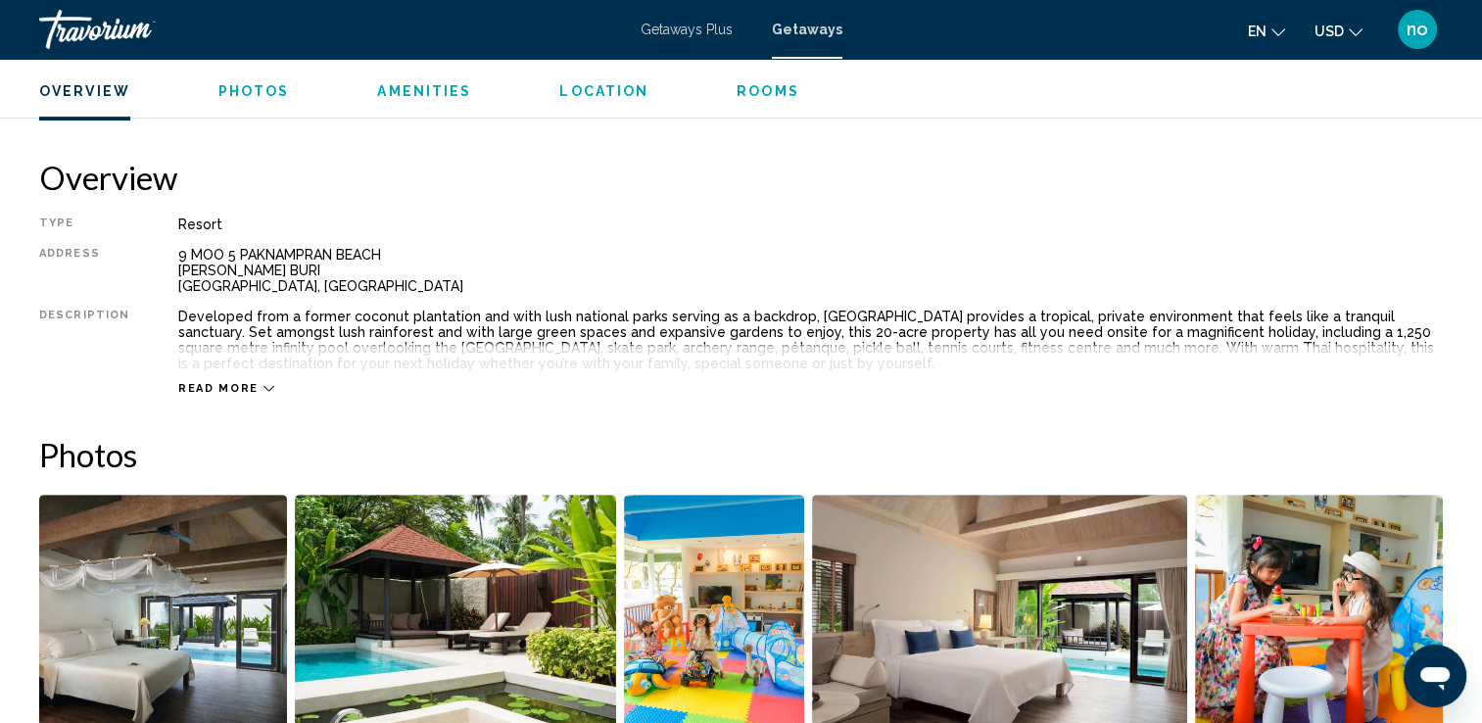
click at [263, 386] on icon "Main content" at bounding box center [268, 388] width 11 height 11
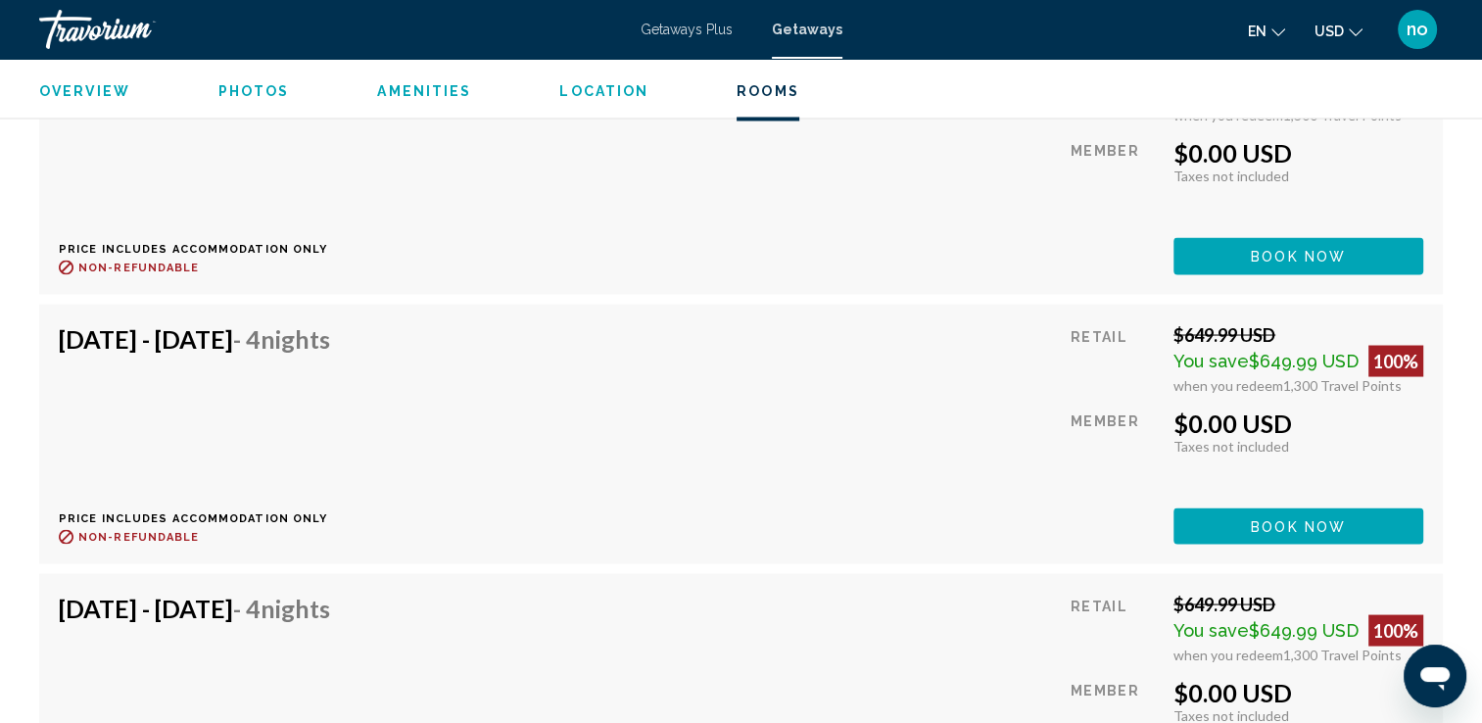
scroll to position [3623, 0]
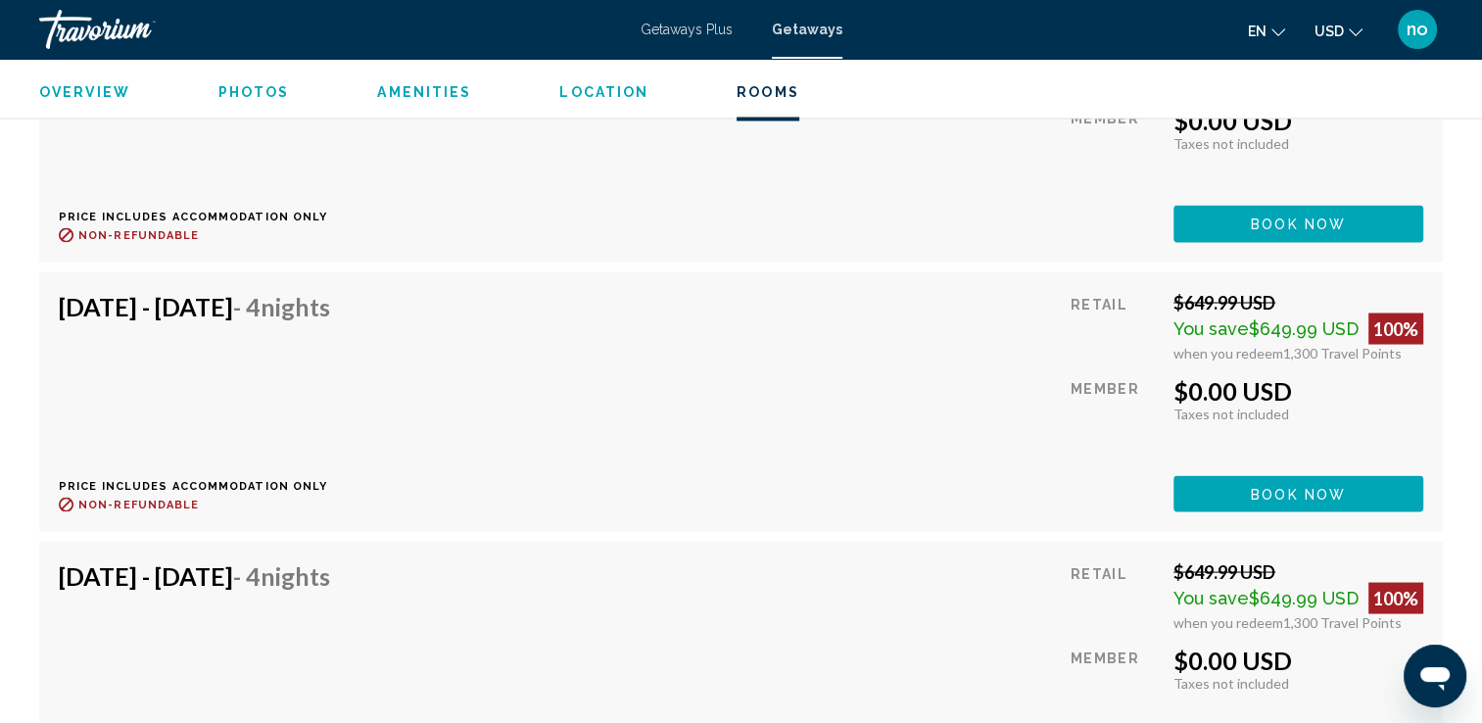
click at [1197, 241] on button "Book now" at bounding box center [1298, 223] width 250 height 36
